Goal: Communication & Community: Answer question/provide support

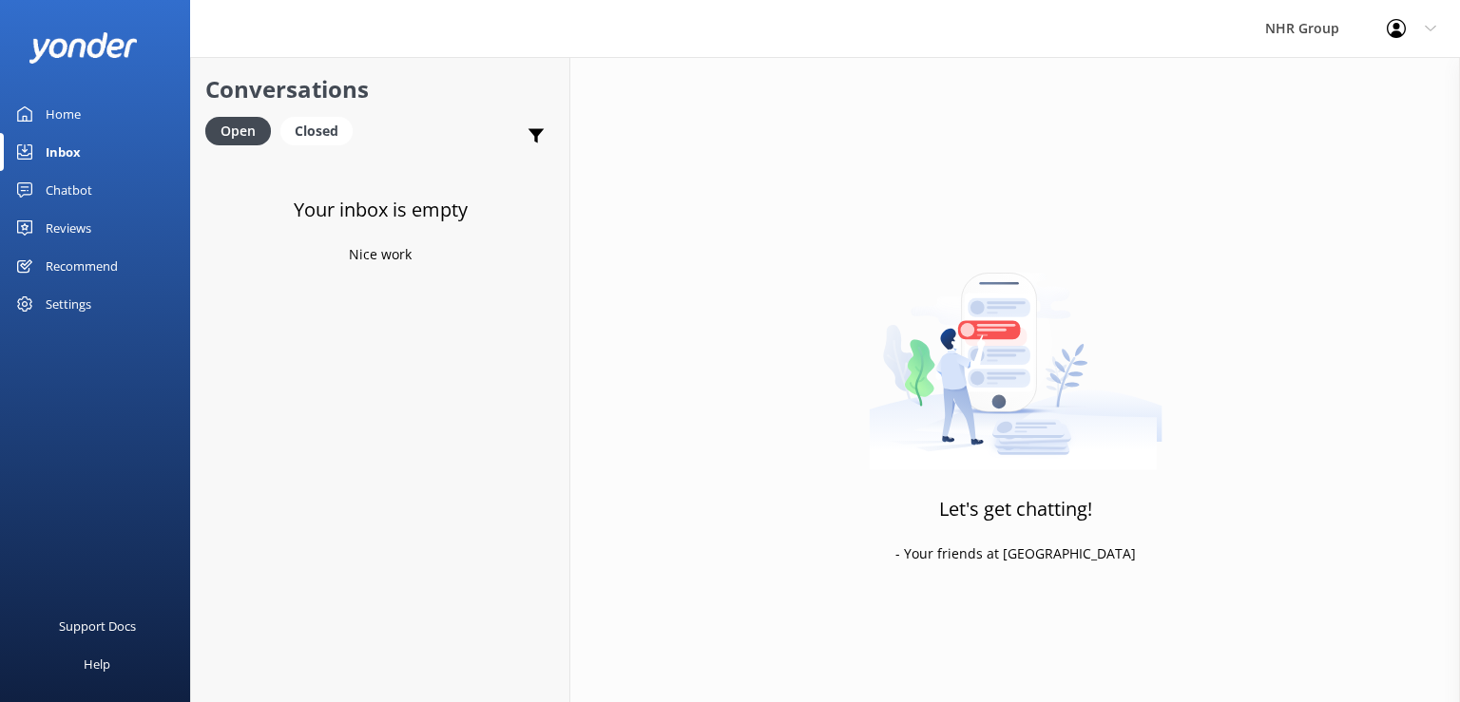
drag, startPoint x: 546, startPoint y: 284, endPoint x: 560, endPoint y: 213, distance: 72.7
click at [550, 221] on div "Your inbox is empty Nice work" at bounding box center [380, 508] width 378 height 702
click at [413, 185] on h4 "Website Visitor" at bounding box center [385, 182] width 278 height 21
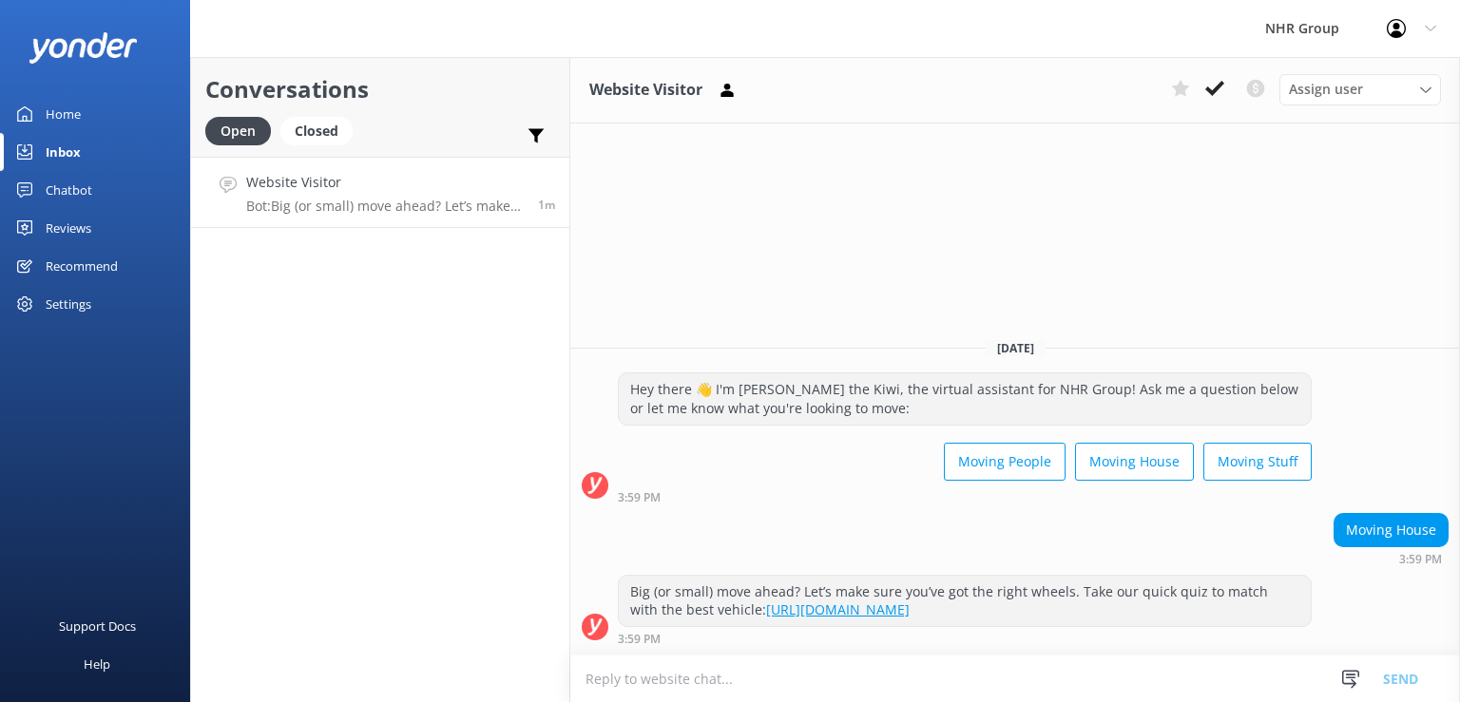
click at [1095, 681] on textarea at bounding box center [1015, 679] width 890 height 47
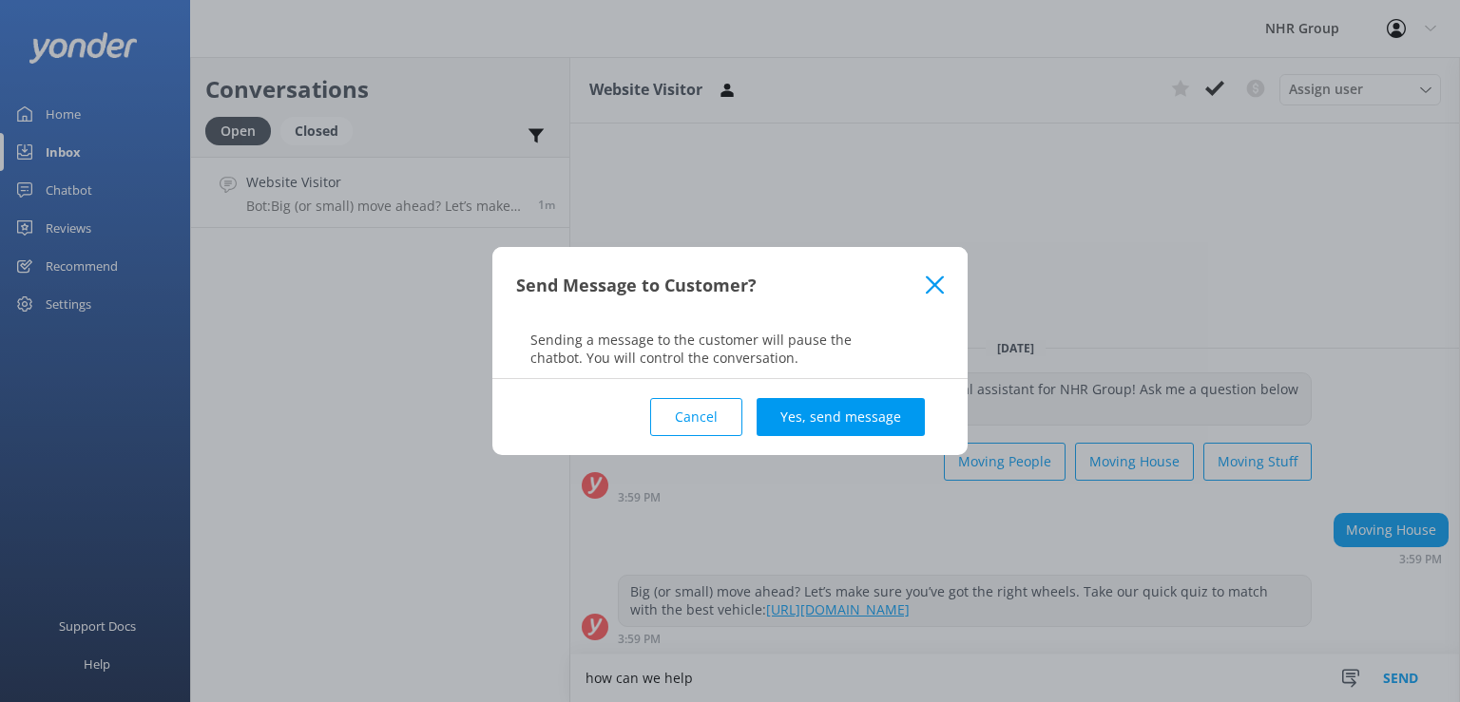
type textarea "how can we help"
click at [888, 458] on div "Send Message to Customer? Sending a message to the customer will pause the chat…" at bounding box center [730, 351] width 1460 height 702
click at [869, 435] on button "Yes, send message" at bounding box center [841, 417] width 168 height 38
